Goal: Task Accomplishment & Management: Manage account settings

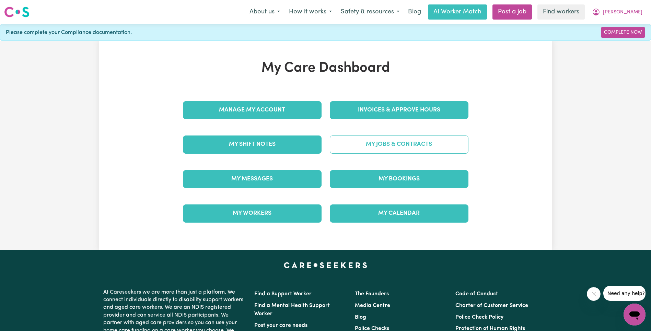
click at [383, 146] on link "My Jobs & Contracts" at bounding box center [399, 145] width 139 height 18
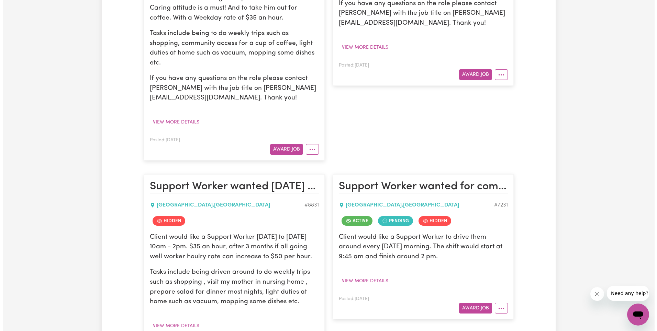
scroll to position [598, 0]
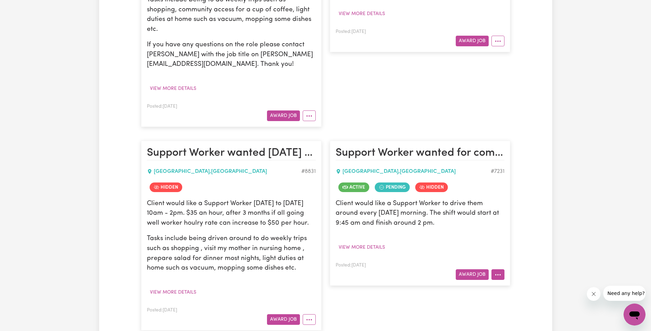
click at [502, 270] on button "More options" at bounding box center [498, 275] width 13 height 11
click at [510, 284] on link "View/Edit Contract" at bounding box center [525, 291] width 67 height 14
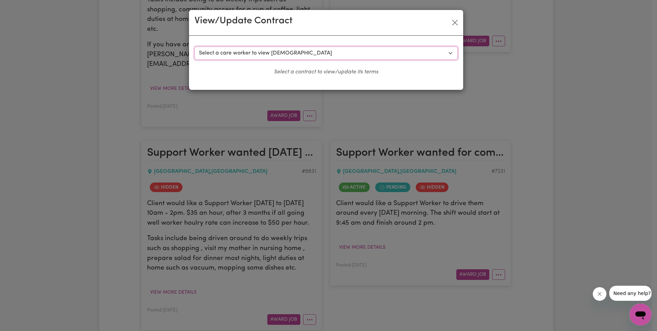
click at [254, 52] on select "Select a care worker to view [DEMOGRAPHIC_DATA] #6517 - Czerish S (contract pen…" at bounding box center [325, 53] width 263 height 13
select select "6214"
select select "WEEKDAY_DAYTIME"
select select "ASSISTANCE_SELF_CARE"
select select "ONE"
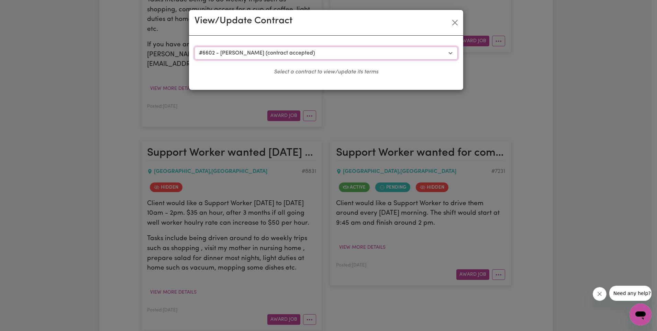
select select "[DATE]"
select select "ASSISTANCE_SELF_CARE"
select select "ONE"
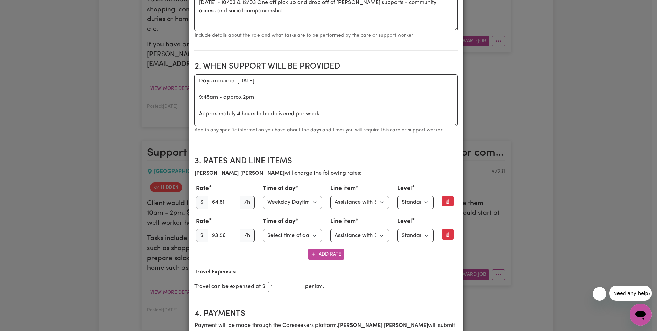
scroll to position [247, 0]
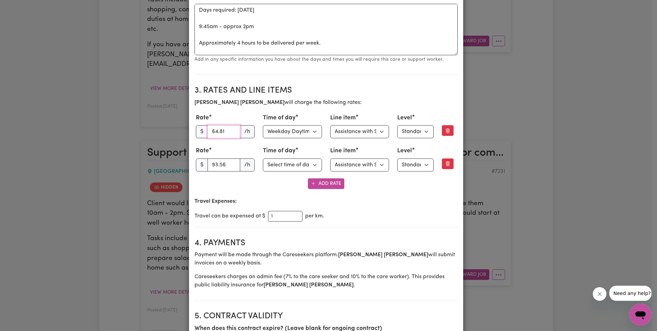
click at [220, 133] on input "64.81" at bounding box center [223, 131] width 33 height 13
paste input "3.27"
type input "63.27"
click at [364, 133] on select "Select line item Assistance with Self Care Activities Assistance with personal …" at bounding box center [359, 131] width 59 height 13
select select "OTHER"
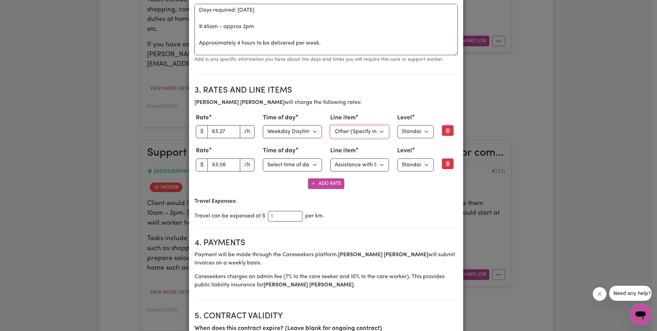
click at [352, 138] on select "Select line item Assistance with Self Care Activities Assistance with personal …" at bounding box center [359, 131] width 59 height 13
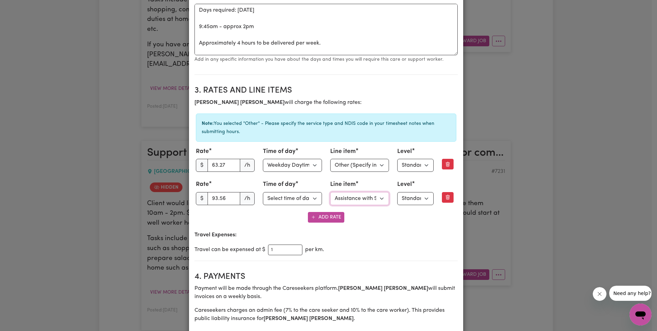
click at [350, 199] on select "Select line item Assistance with Self Care Activities Assistance with personal …" at bounding box center [359, 198] width 59 height 13
select select "OTHER"
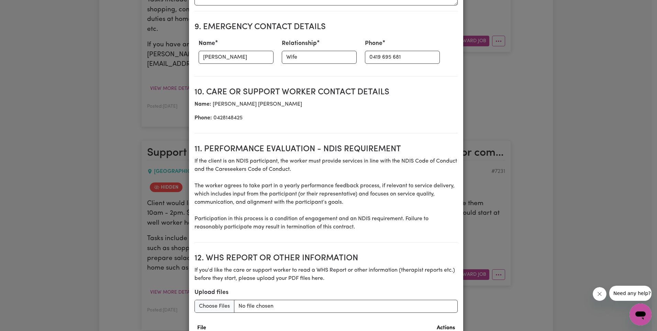
scroll to position [985, 0]
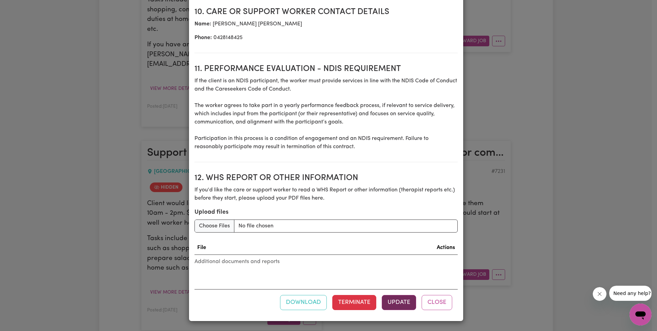
click at [395, 307] on button "Update" at bounding box center [399, 302] width 34 height 15
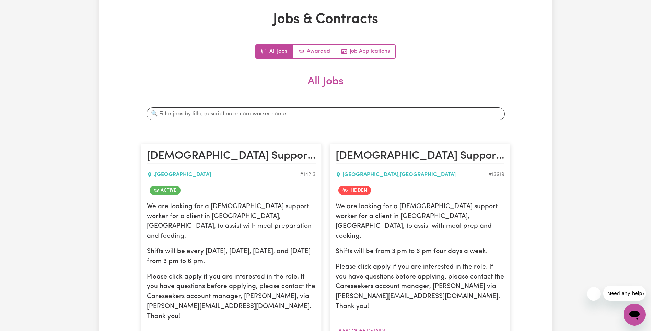
scroll to position [0, 0]
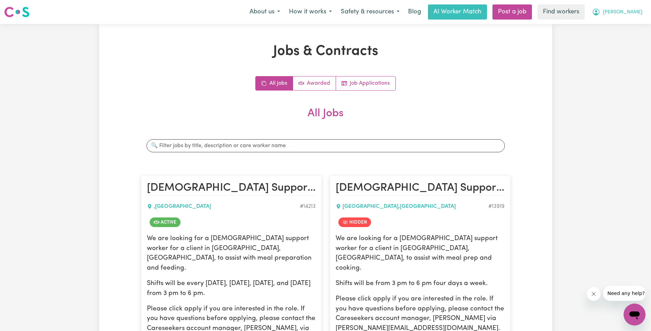
click at [632, 14] on span "[PERSON_NAME]" at bounding box center [622, 13] width 39 height 8
click at [631, 36] on link "Logout" at bounding box center [620, 39] width 54 height 13
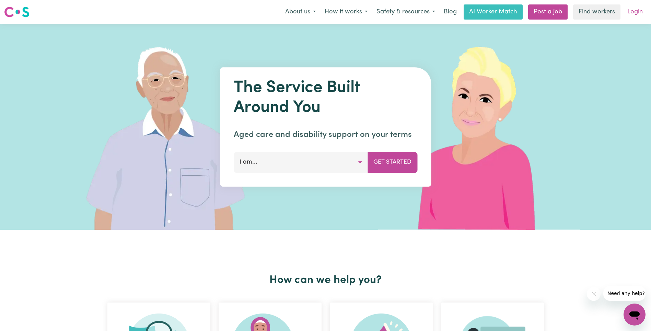
click at [635, 11] on link "Login" at bounding box center [636, 11] width 24 height 15
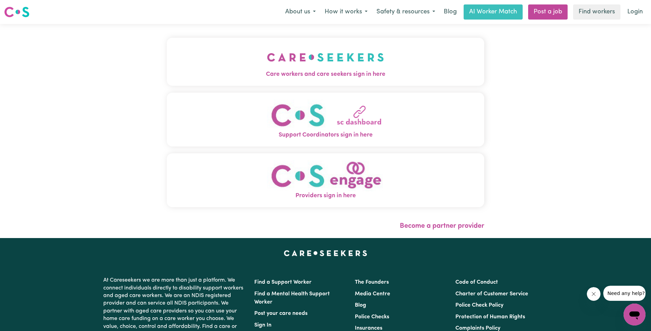
click at [167, 51] on button "Care workers and care seekers sign in here" at bounding box center [326, 62] width 318 height 48
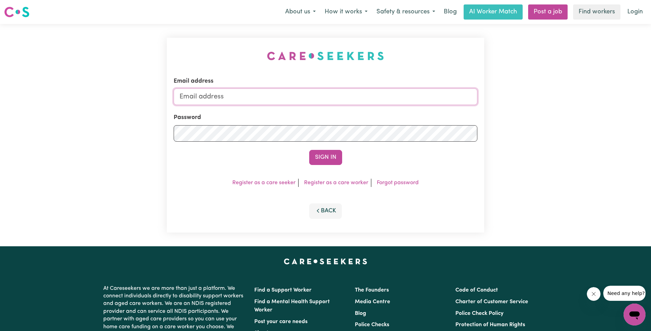
click at [333, 101] on input "Email address" at bounding box center [326, 97] width 304 height 16
type input "superuser~[EMAIL_ADDRESS][DOMAIN_NAME]"
click at [330, 158] on button "Sign In" at bounding box center [325, 157] width 33 height 15
